Goal: Task Accomplishment & Management: Manage account settings

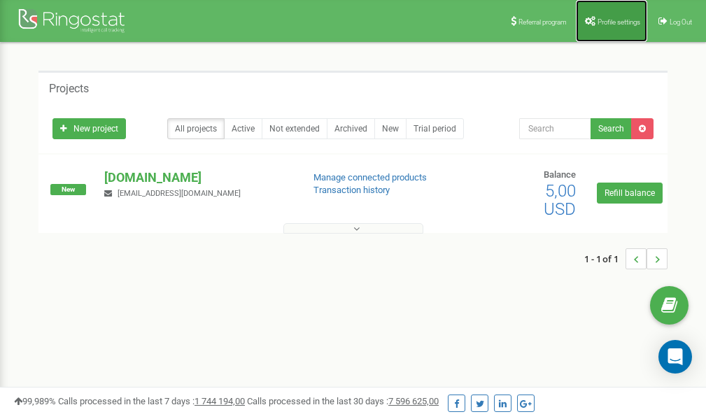
click at [603, 16] on link "Profile settings" at bounding box center [611, 21] width 71 height 42
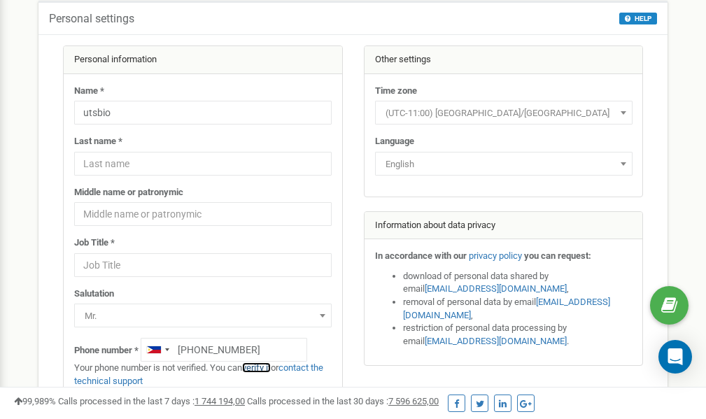
click at [260, 369] on link "verify it" at bounding box center [256, 368] width 29 height 11
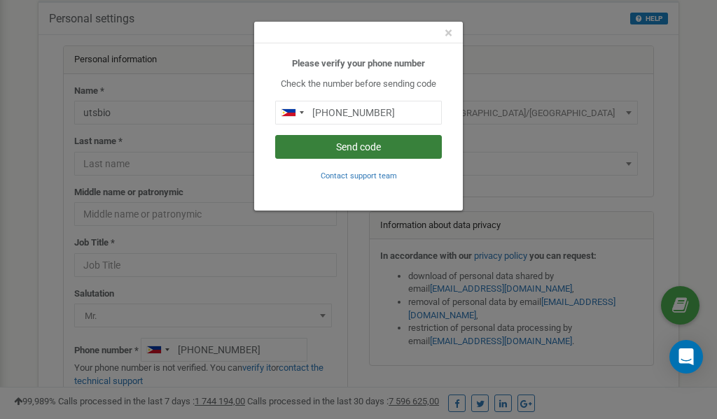
click at [354, 149] on button "Send code" at bounding box center [358, 147] width 167 height 24
